Goal: Find specific page/section: Find specific page/section

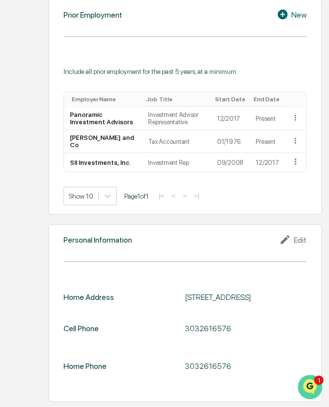
click at [308, 389] on icon "Open customer support" at bounding box center [310, 399] width 24 height 24
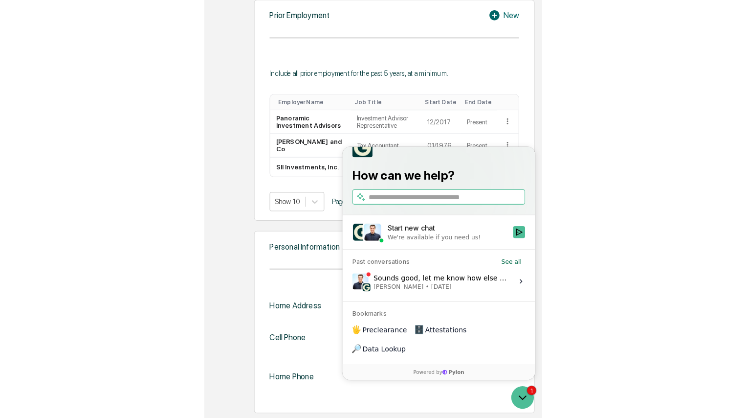
scroll to position [732, 0]
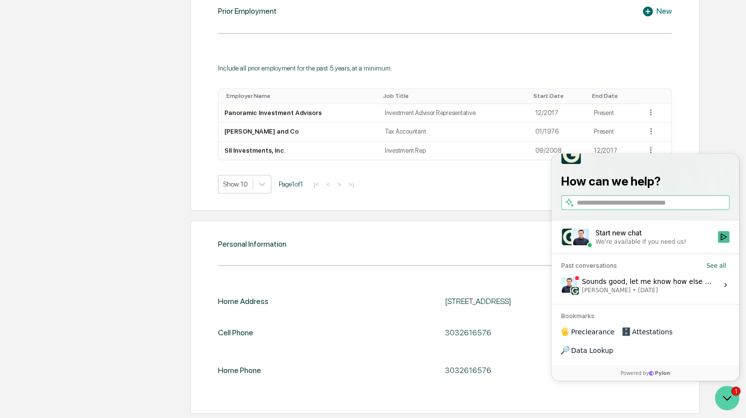
click at [329, 396] on icon "Open customer support" at bounding box center [727, 397] width 24 height 24
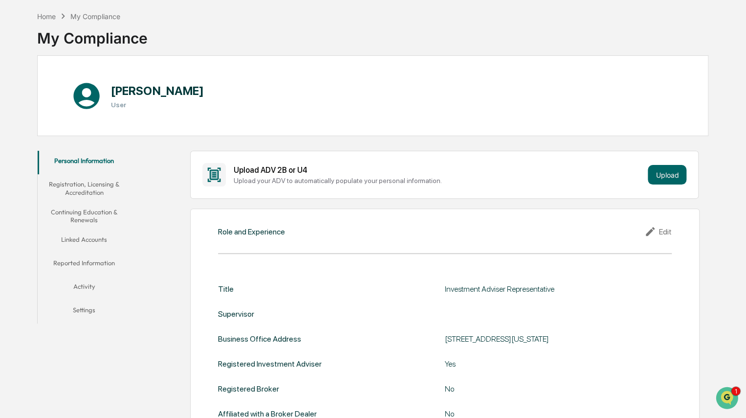
scroll to position [36, 0]
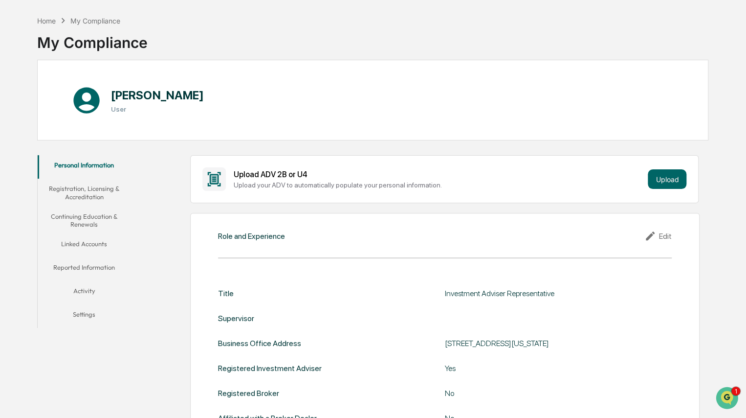
click at [84, 220] on button "Continuing Education & Renewals" at bounding box center [84, 220] width 93 height 28
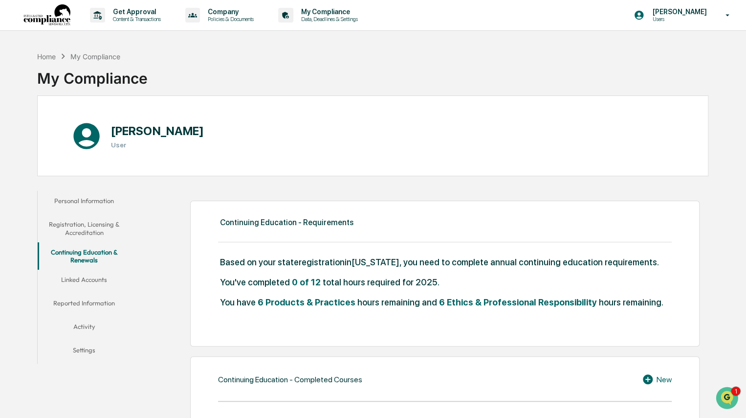
scroll to position [6, 0]
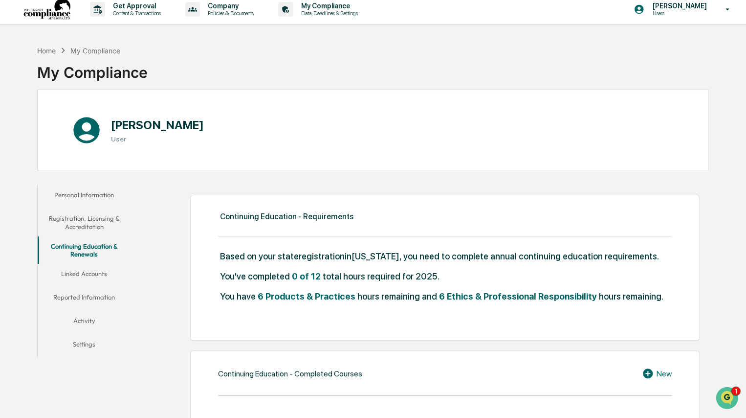
click at [329, 371] on icon at bounding box center [649, 373] width 15 height 12
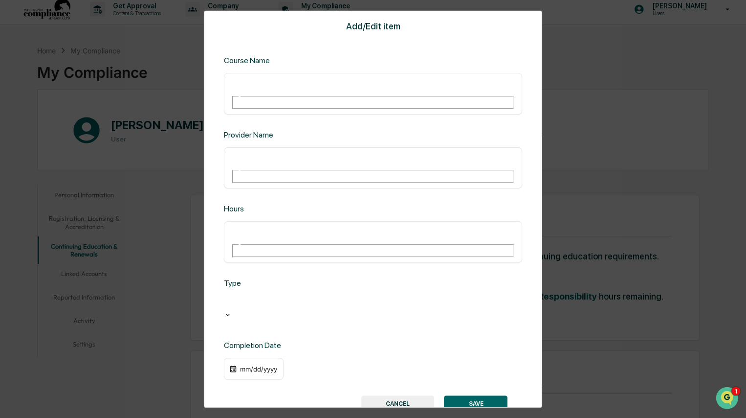
click at [329, 395] on button "CANCEL" at bounding box center [397, 403] width 73 height 17
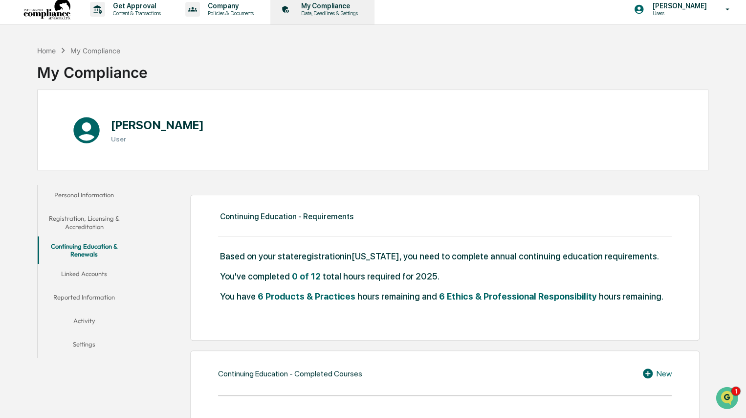
click at [329, 8] on p "My Compliance" at bounding box center [327, 6] width 69 height 8
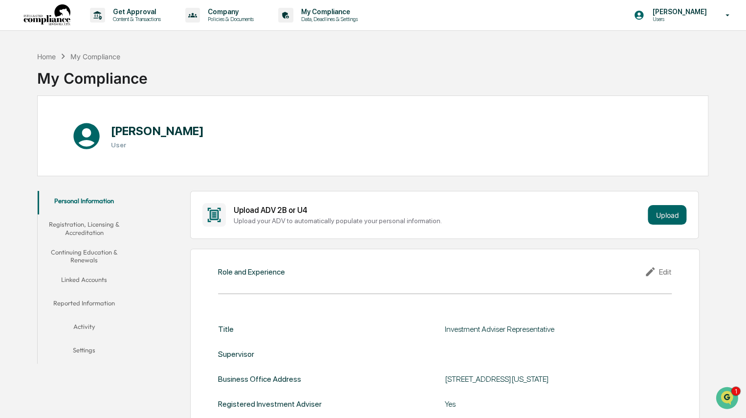
scroll to position [9, 0]
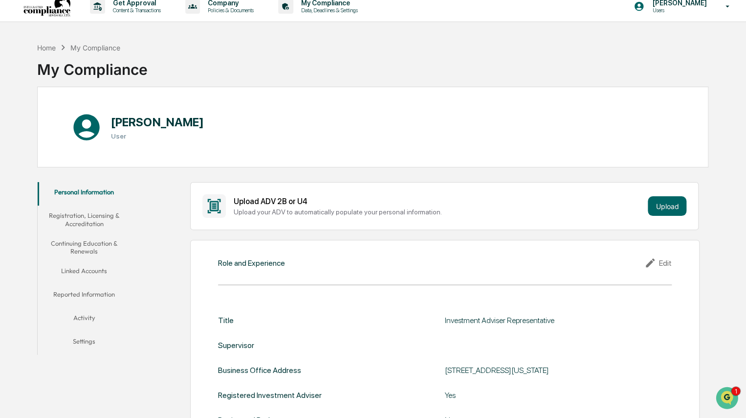
click at [90, 243] on button "Continuing Education & Renewals" at bounding box center [84, 247] width 93 height 28
